Goal: Transaction & Acquisition: Purchase product/service

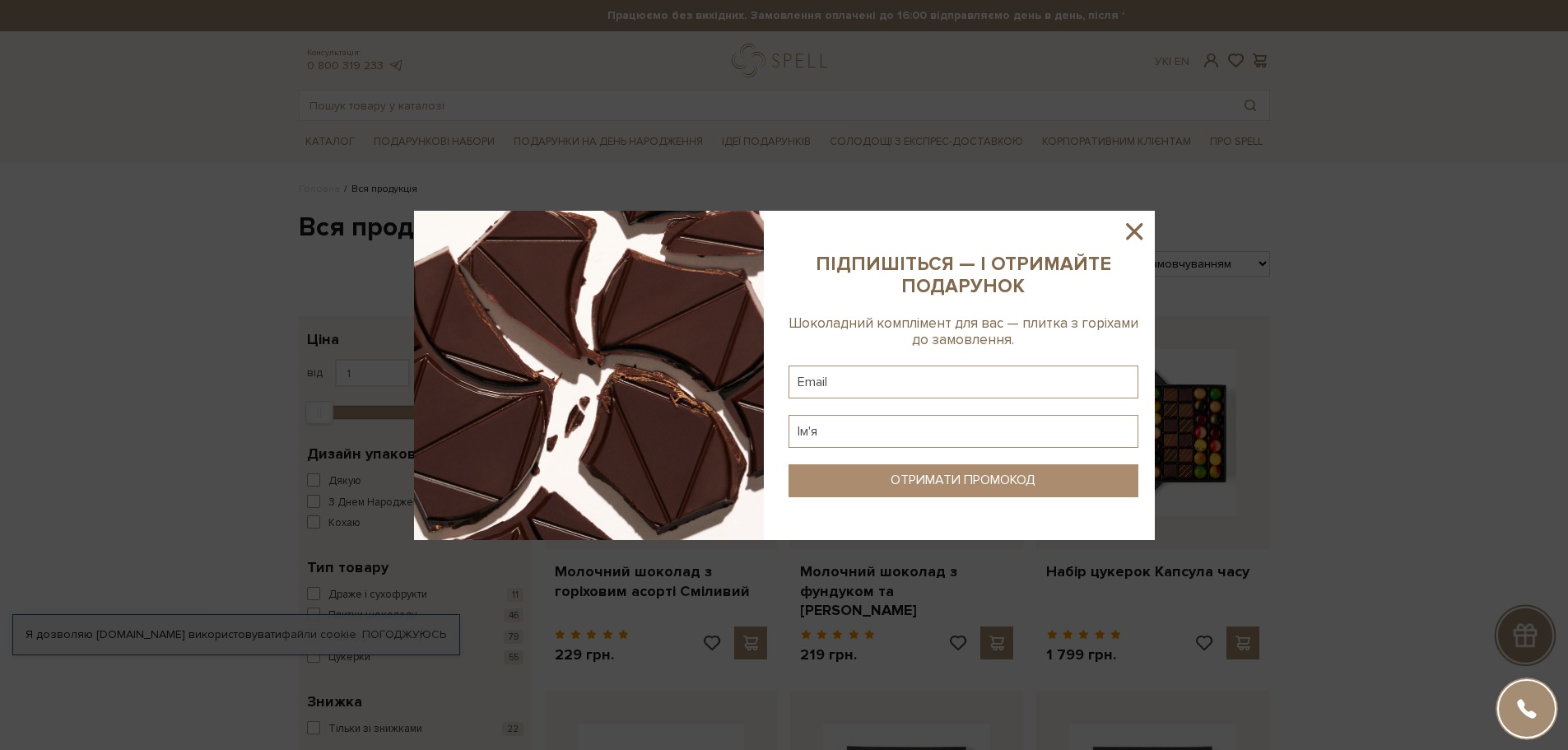
click at [1138, 224] on icon at bounding box center [1134, 231] width 28 height 28
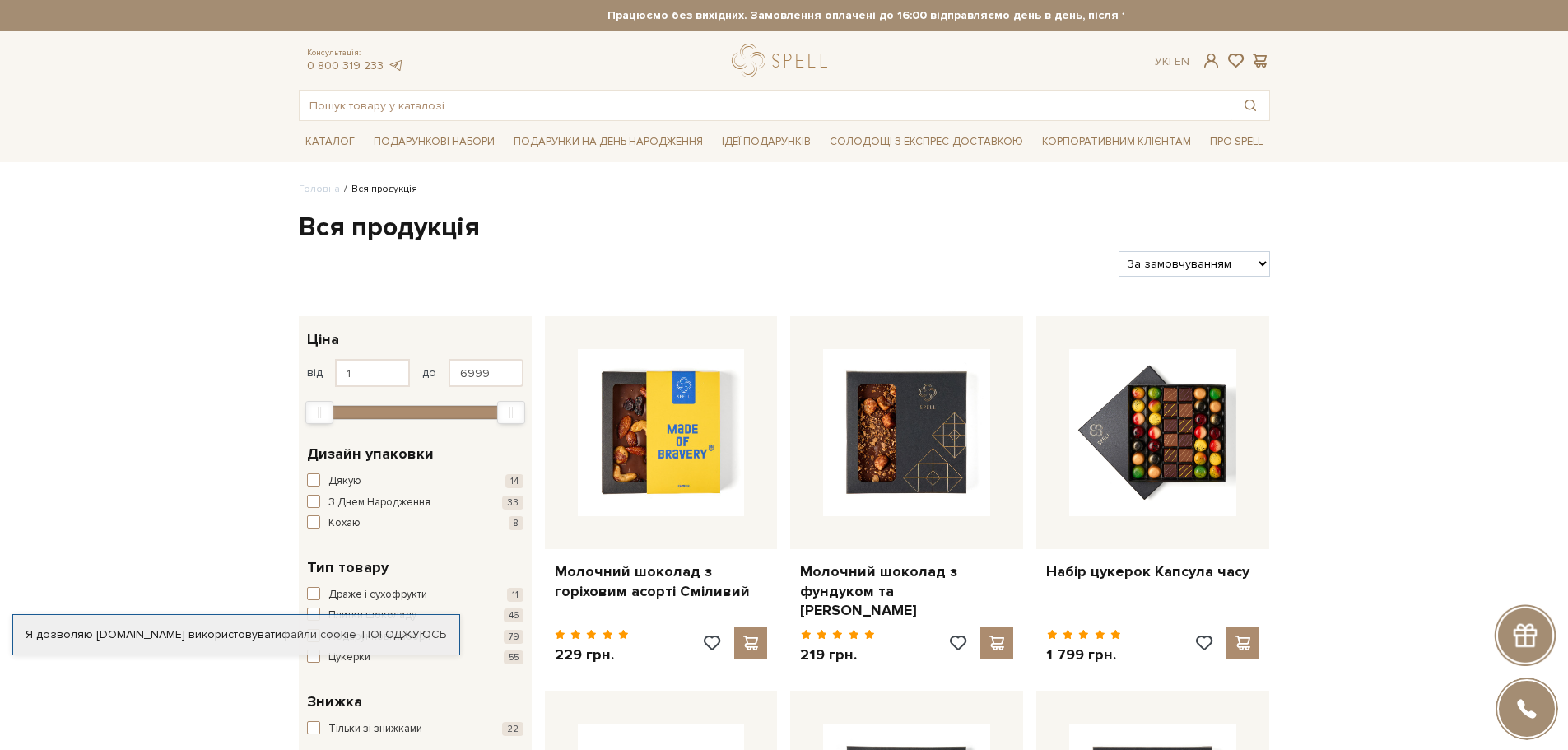
click at [1527, 657] on div at bounding box center [1524, 634] width 61 height 61
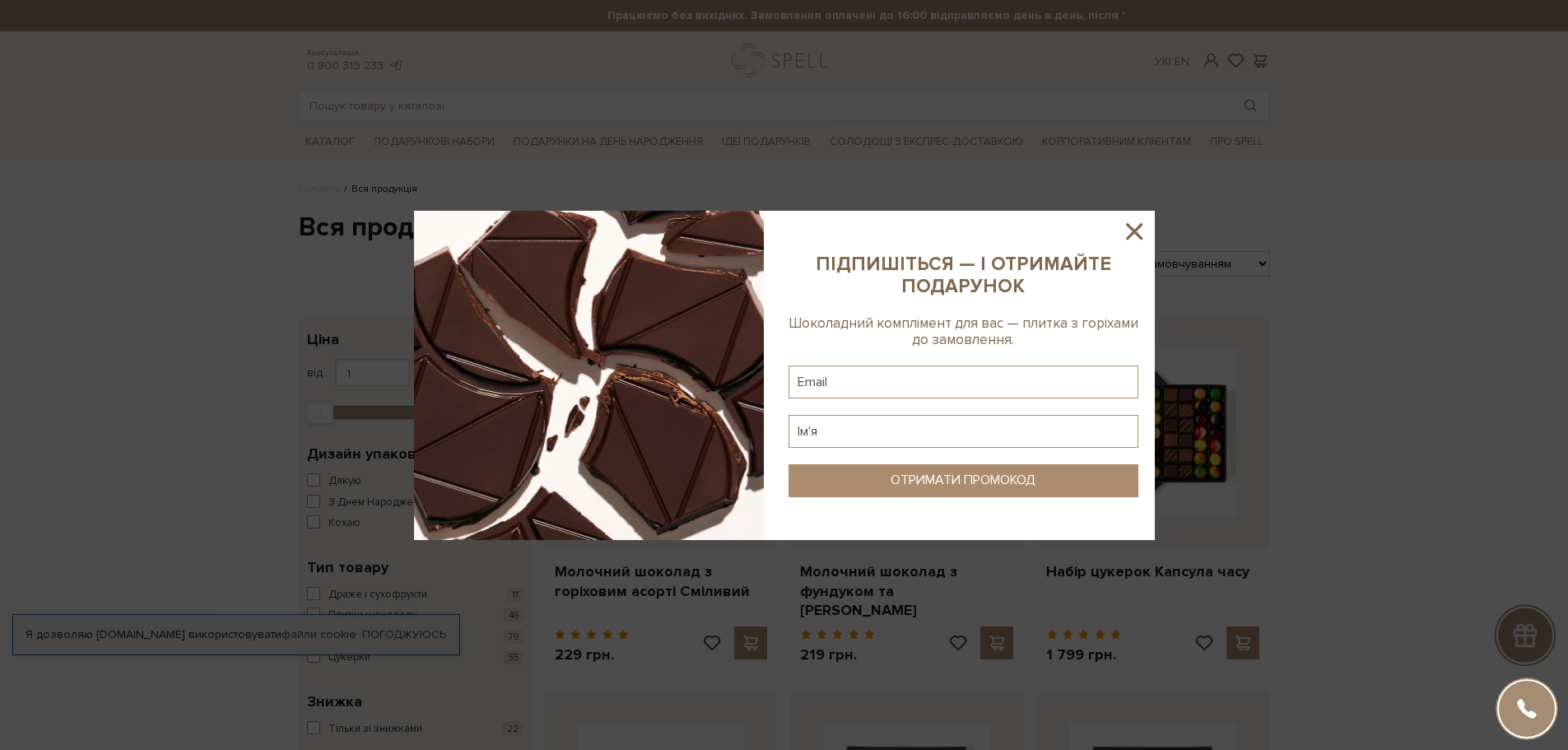
click at [1145, 230] on icon at bounding box center [1134, 231] width 28 height 28
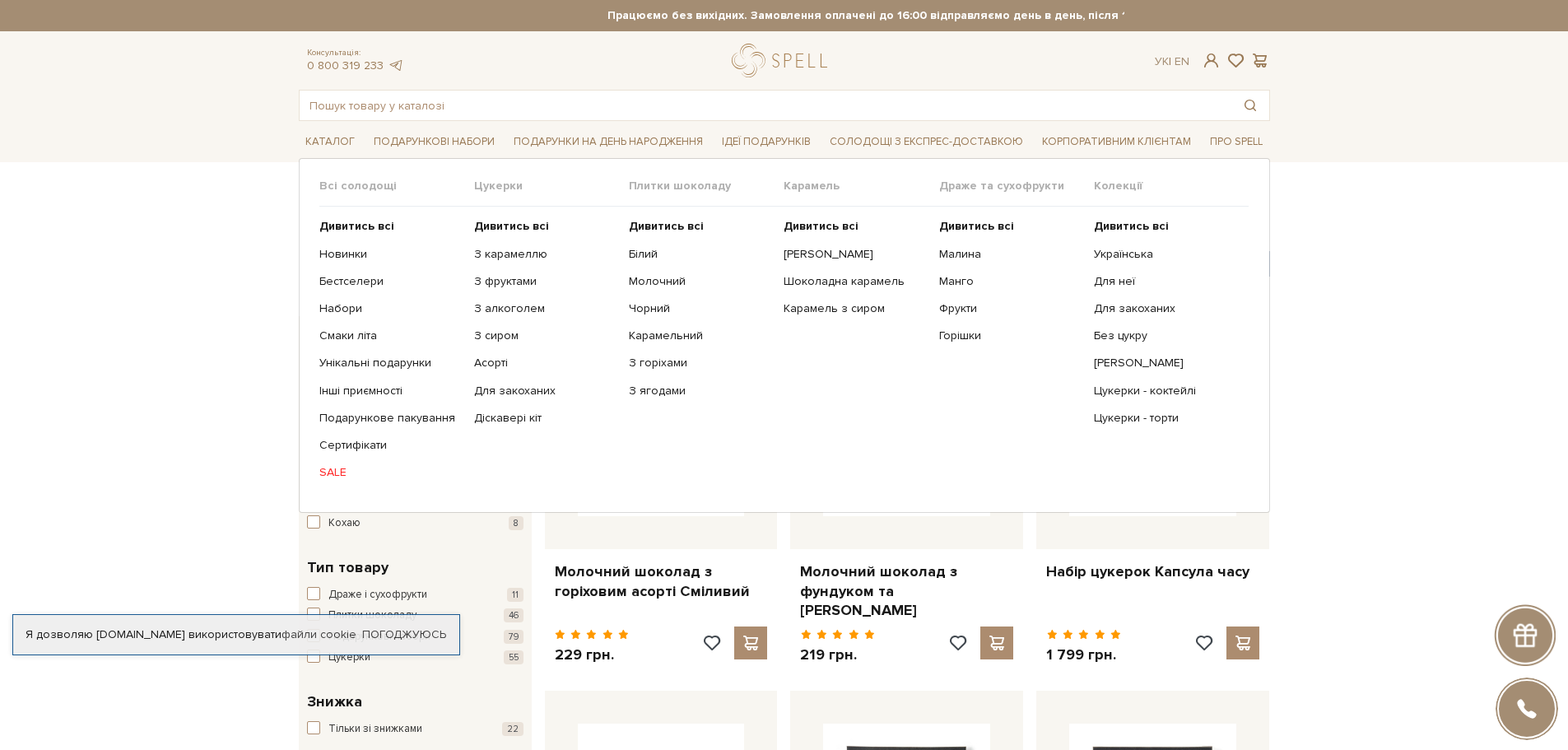
click at [341, 470] on link "SALE" at bounding box center [391, 472] width 142 height 15
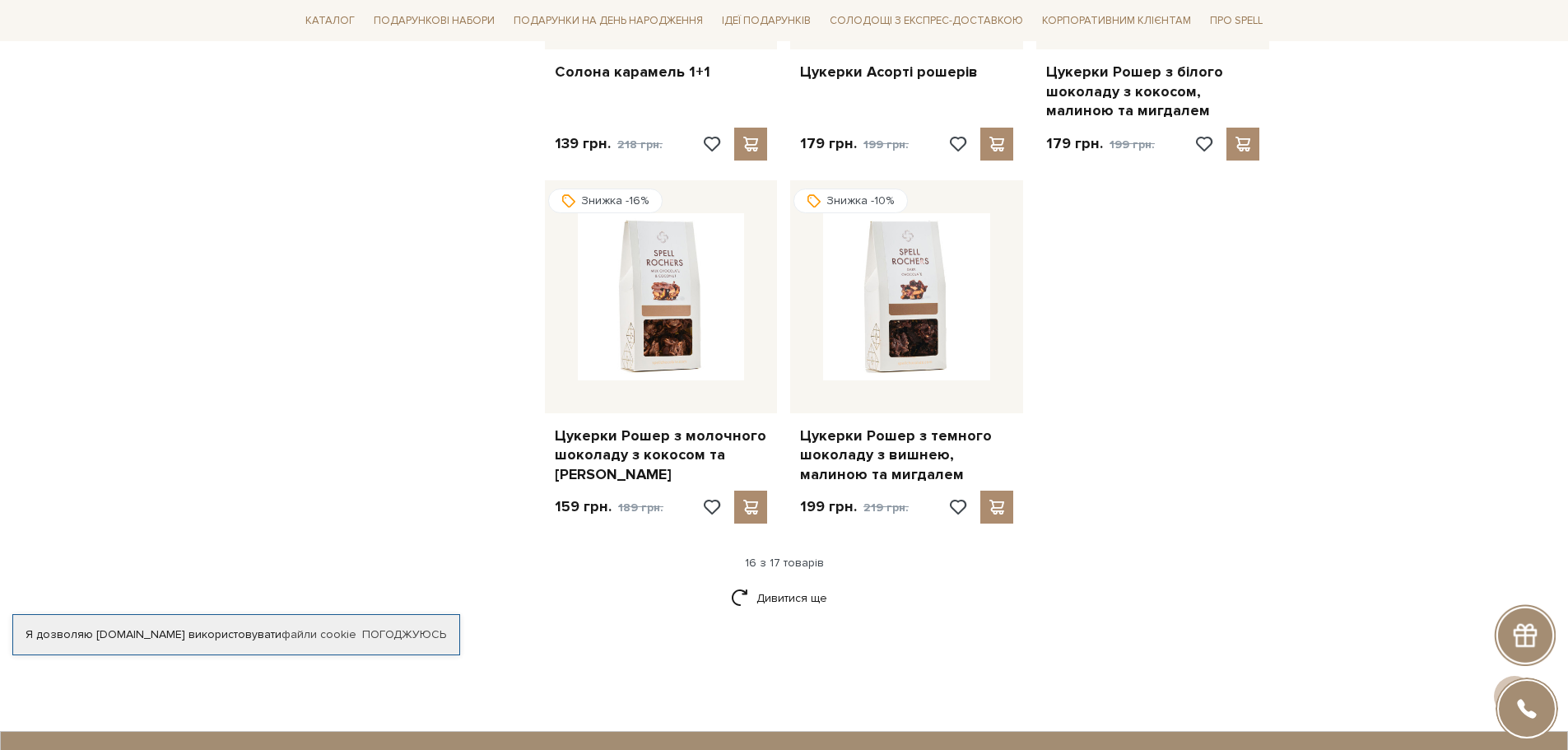
scroll to position [1975, 0]
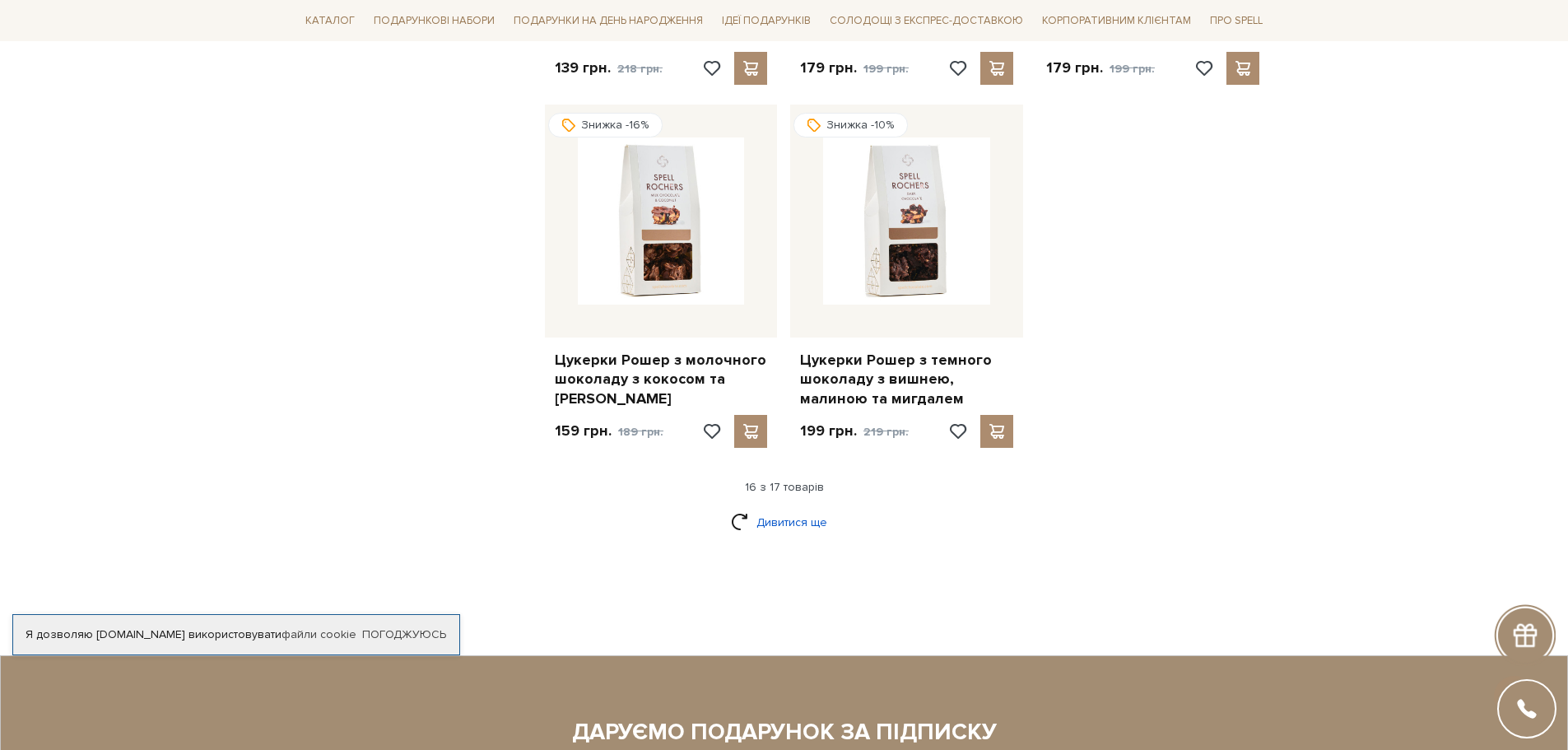
click at [771, 508] on link "Дивитися ще" at bounding box center [784, 522] width 107 height 29
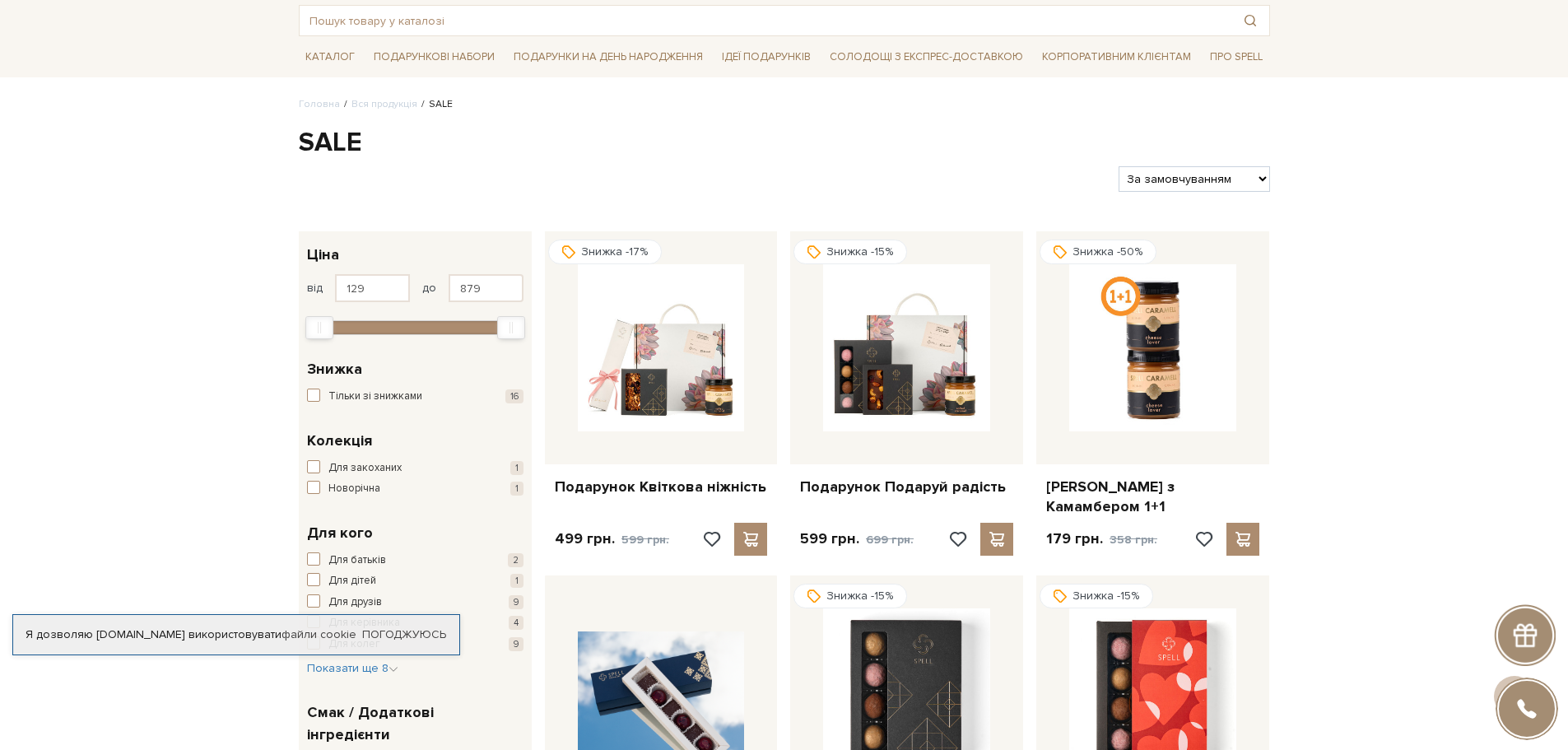
scroll to position [0, 0]
